Goal: Task Accomplishment & Management: Manage account settings

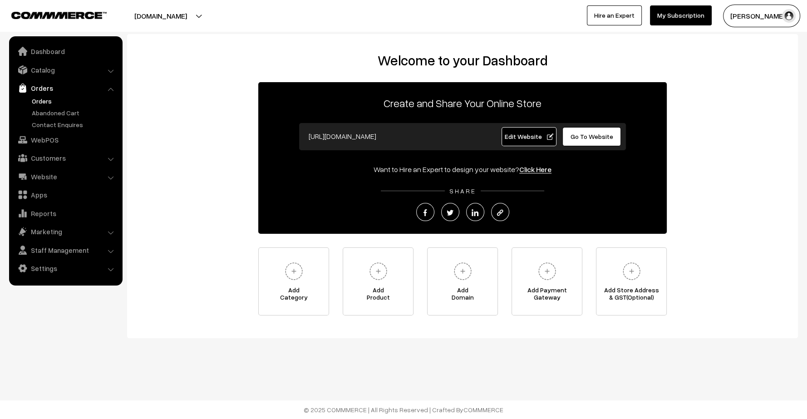
click at [34, 98] on link "Orders" at bounding box center [75, 101] width 90 height 10
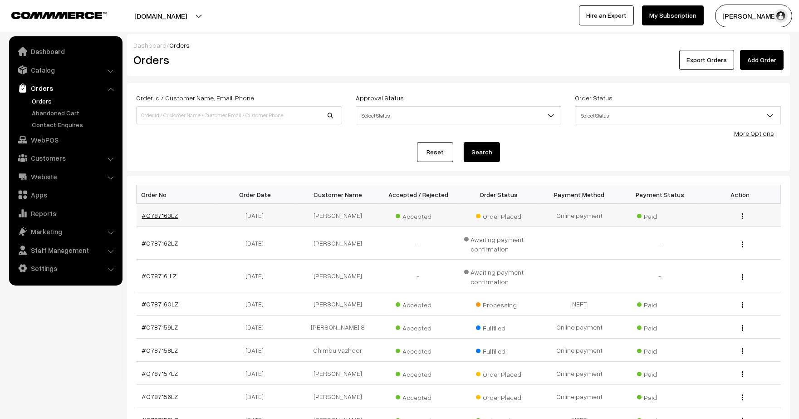
click at [167, 211] on link "#O787163LZ" at bounding box center [160, 215] width 36 height 8
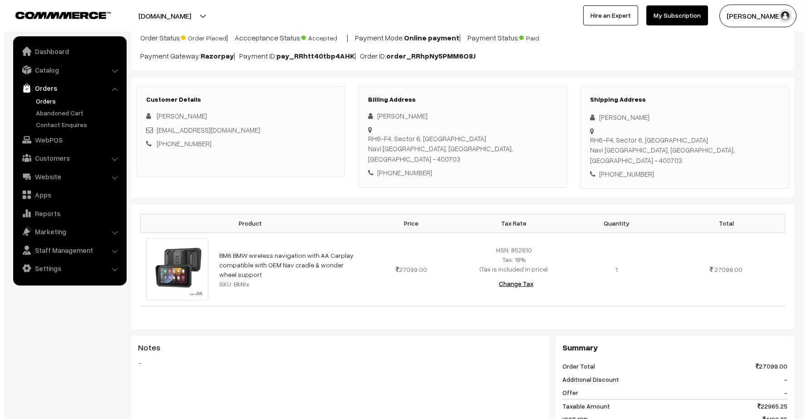
scroll to position [252, 0]
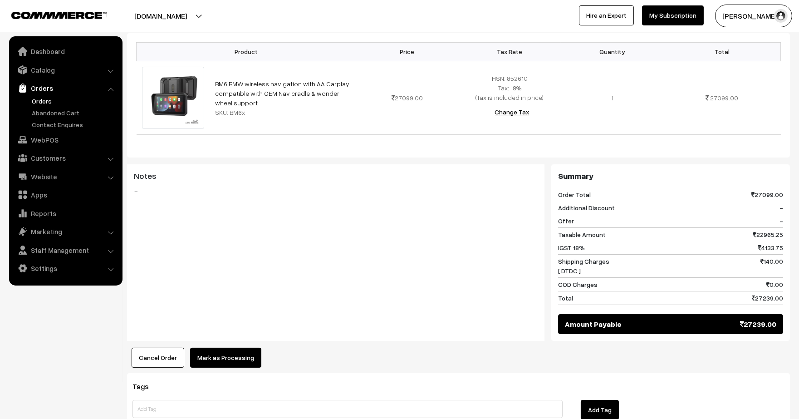
click at [222, 348] on button "Mark as Processing" at bounding box center [225, 358] width 71 height 20
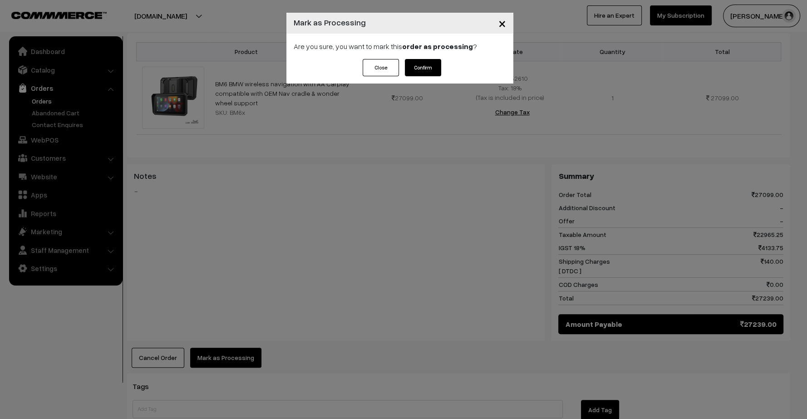
click at [429, 66] on button "Confirm" at bounding box center [423, 67] width 36 height 17
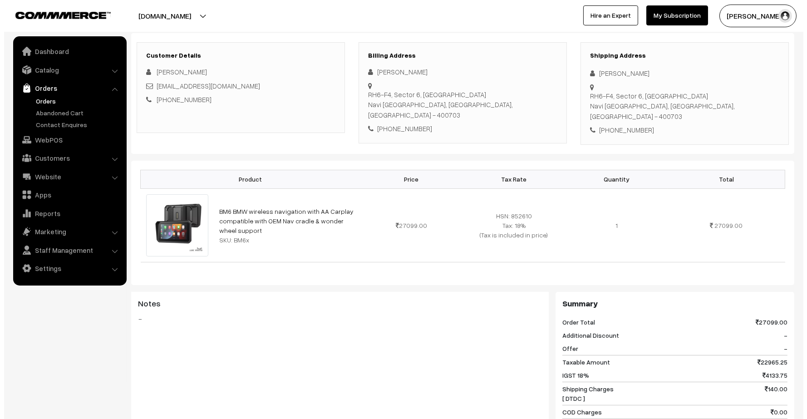
scroll to position [315, 0]
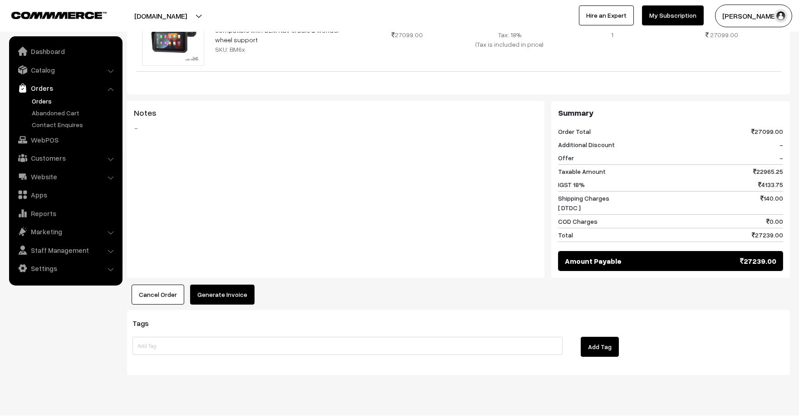
click at [230, 289] on button "Generate Invoice" at bounding box center [222, 295] width 64 height 20
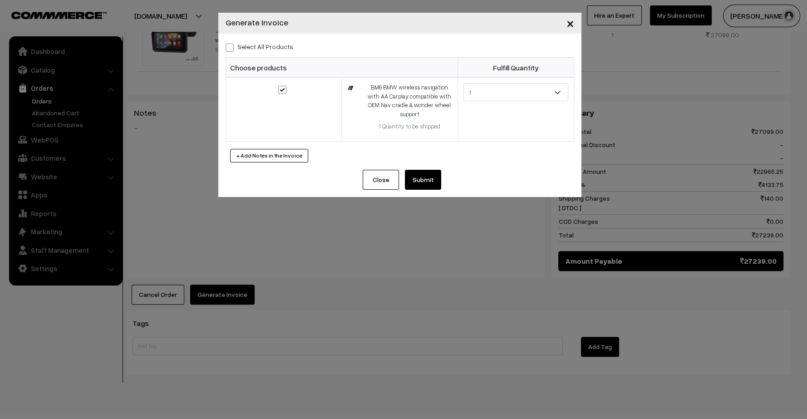
click at [427, 183] on button "Submit" at bounding box center [423, 180] width 36 height 20
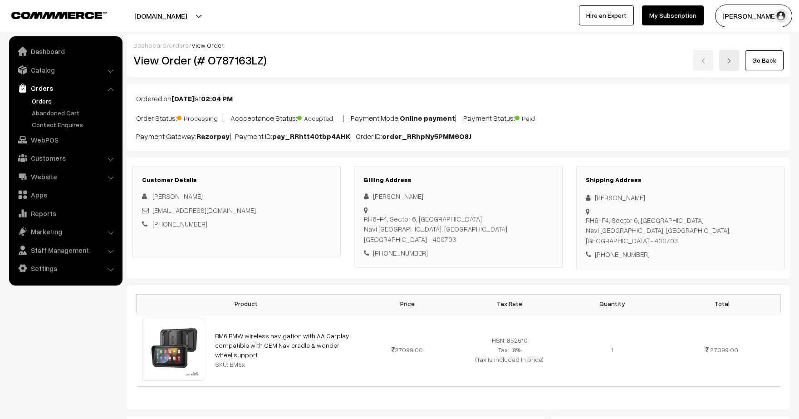
scroll to position [416, 0]
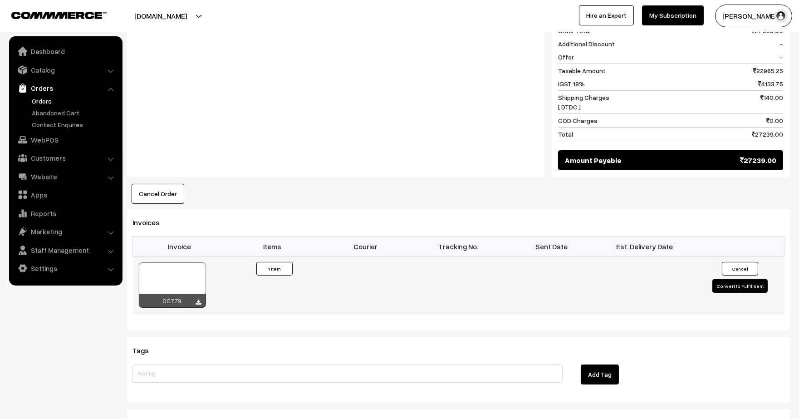
click at [739, 279] on button "Convert to Fulfilment" at bounding box center [740, 286] width 55 height 14
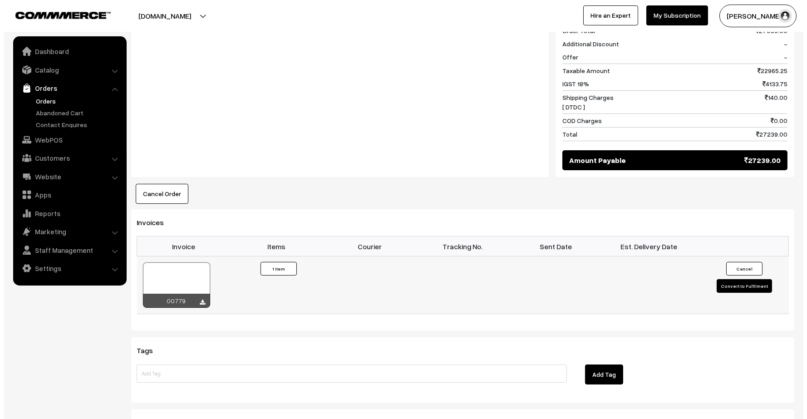
scroll to position [417, 0]
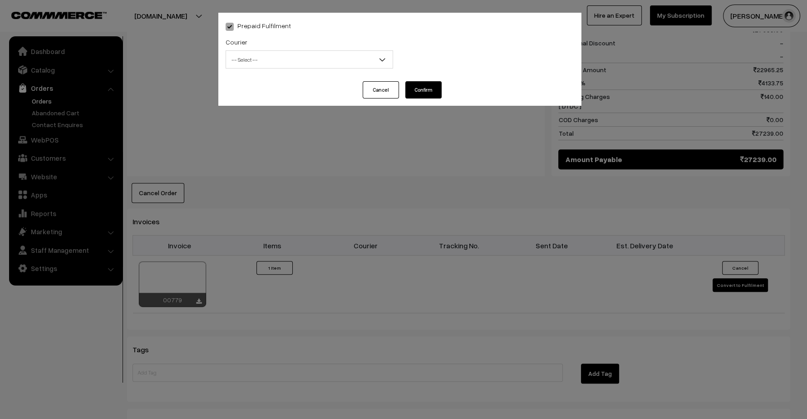
click at [327, 44] on div "Courier -- Select -- WareIQ Fedex Express Delhivery Shiprocket Direct Delivery …" at bounding box center [309, 52] width 167 height 32
drag, startPoint x: 324, startPoint y: 44, endPoint x: 325, endPoint y: 53, distance: 8.8
click at [324, 44] on div "Courier -- Select -- WareIQ Fedex Express Delhivery Shiprocket Direct Delivery …" at bounding box center [309, 52] width 167 height 32
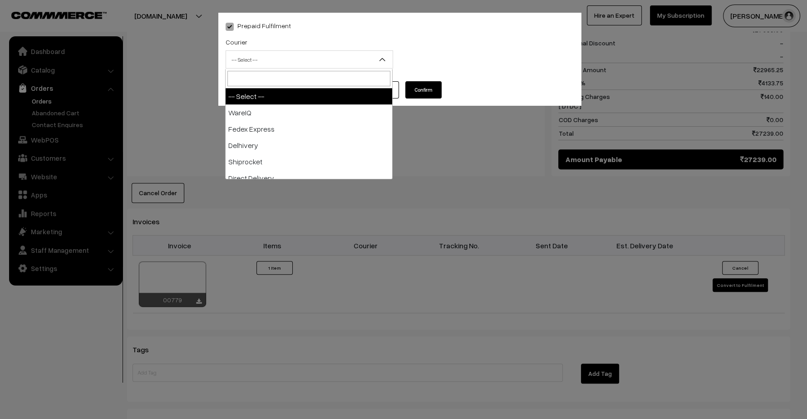
click at [325, 64] on span "-- Select --" at bounding box center [309, 60] width 167 height 16
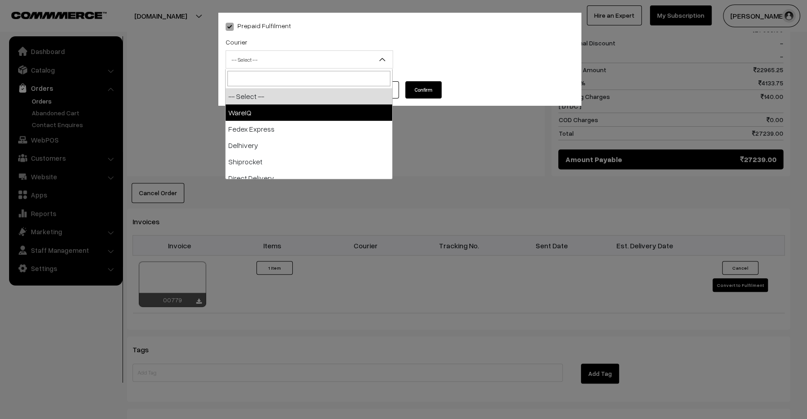
select select "1"
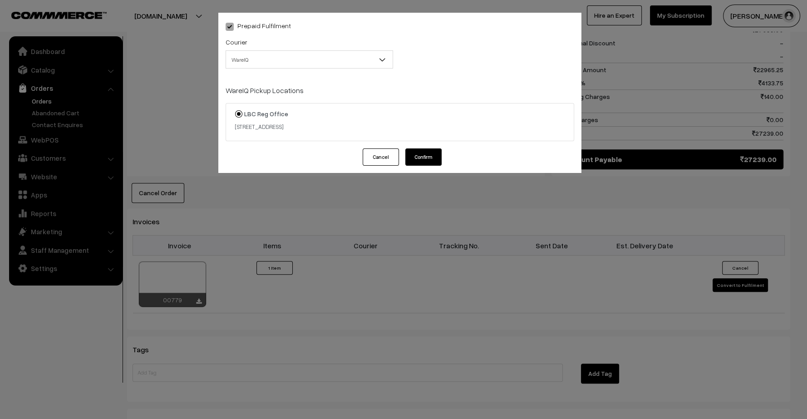
click at [433, 161] on button "Confirm" at bounding box center [423, 156] width 36 height 17
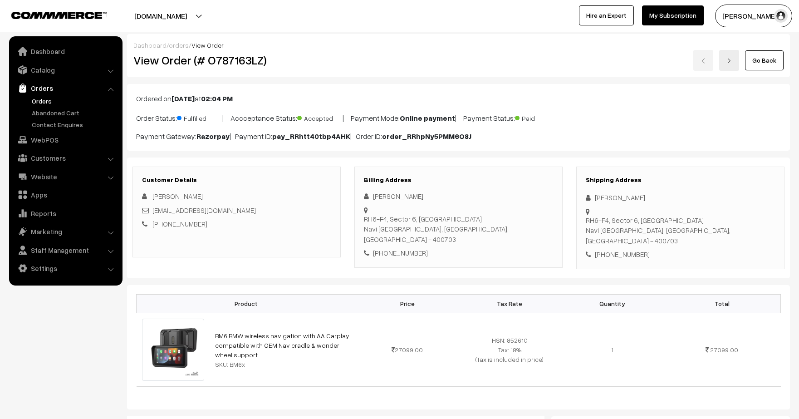
scroll to position [417, 0]
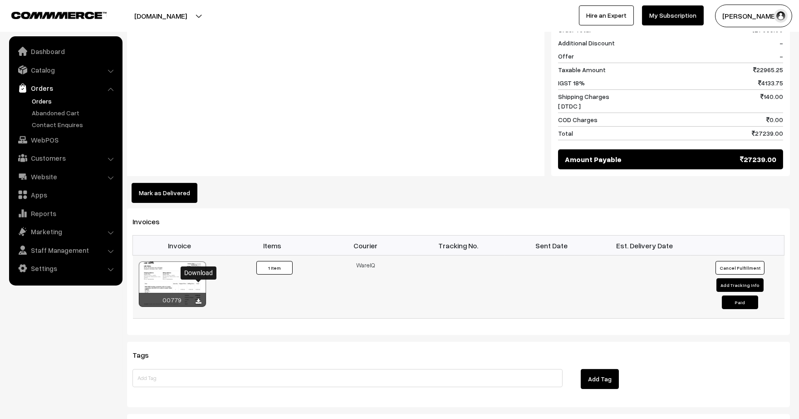
click at [197, 298] on link at bounding box center [198, 301] width 5 height 7
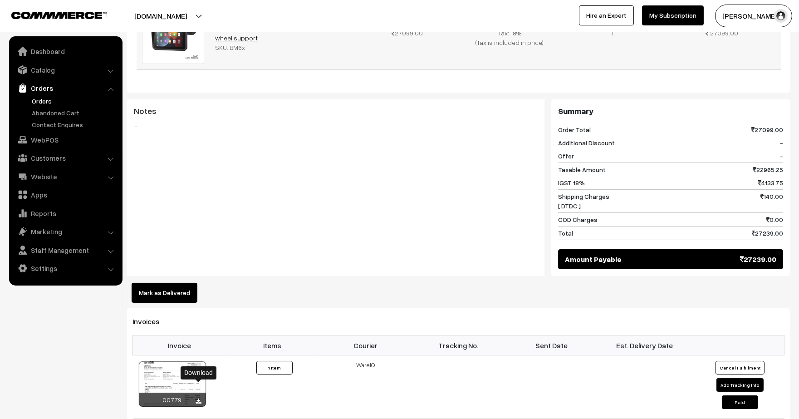
scroll to position [64, 0]
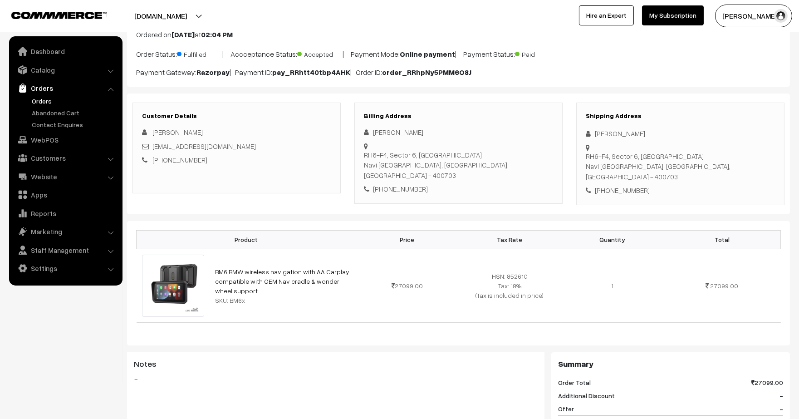
click at [46, 99] on link "Orders" at bounding box center [75, 101] width 90 height 10
